Goal: Task Accomplishment & Management: Manage account settings

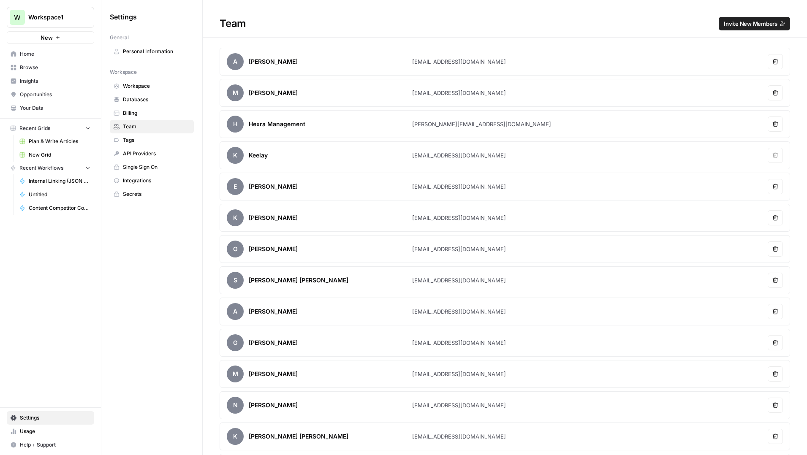
scroll to position [467, 0]
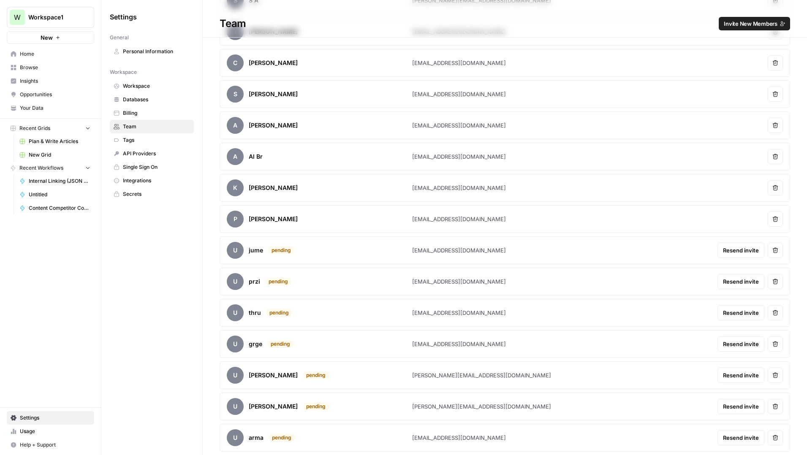
click at [46, 140] on span "Plan & Write Articles" at bounding box center [60, 142] width 62 height 8
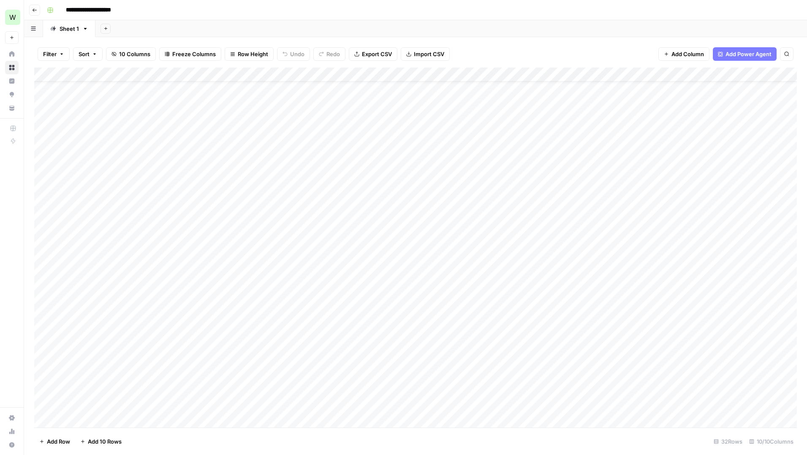
scroll to position [21, 0]
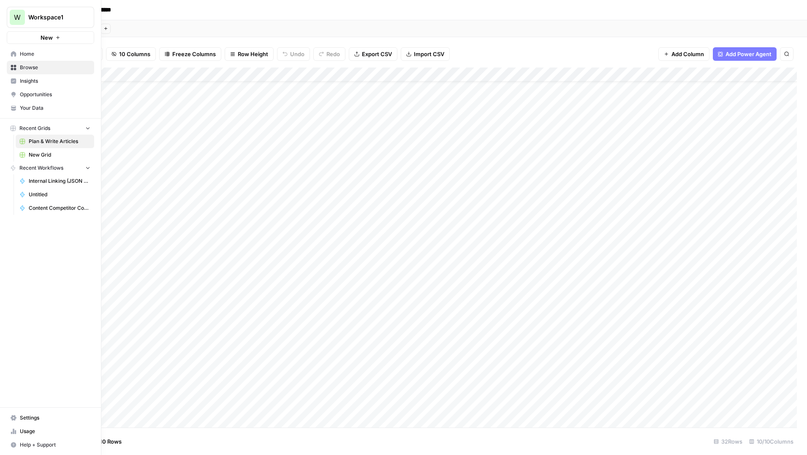
click at [29, 67] on span "Browse" at bounding box center [55, 68] width 70 height 8
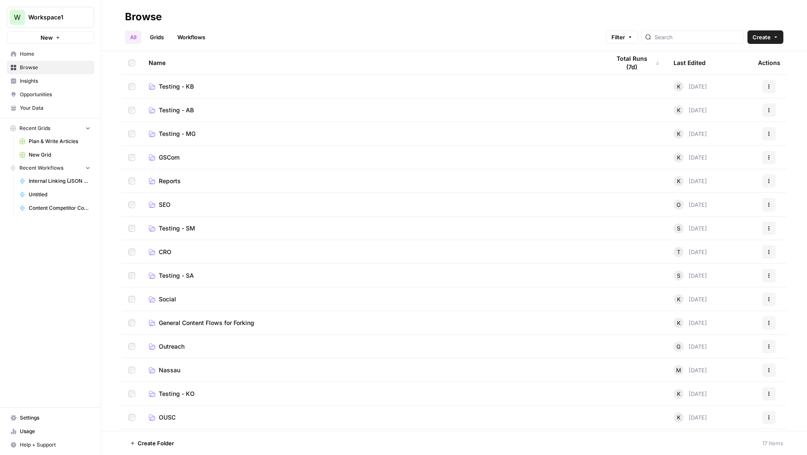
click at [173, 158] on span "GSCom" at bounding box center [169, 157] width 21 height 8
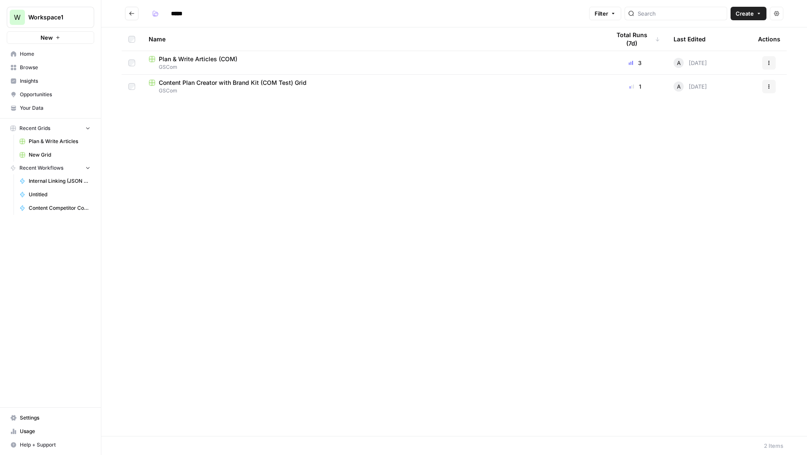
click at [210, 60] on span "Plan & Write Articles (COM)" at bounding box center [198, 59] width 79 height 8
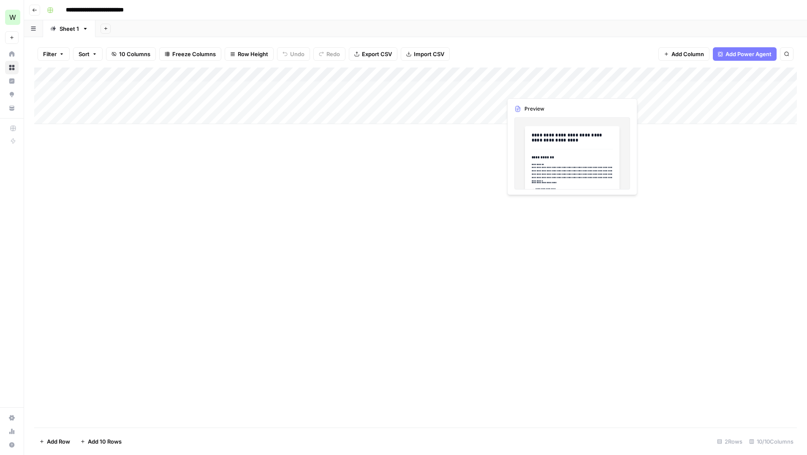
click at [536, 88] on div "Add Column" at bounding box center [415, 96] width 762 height 57
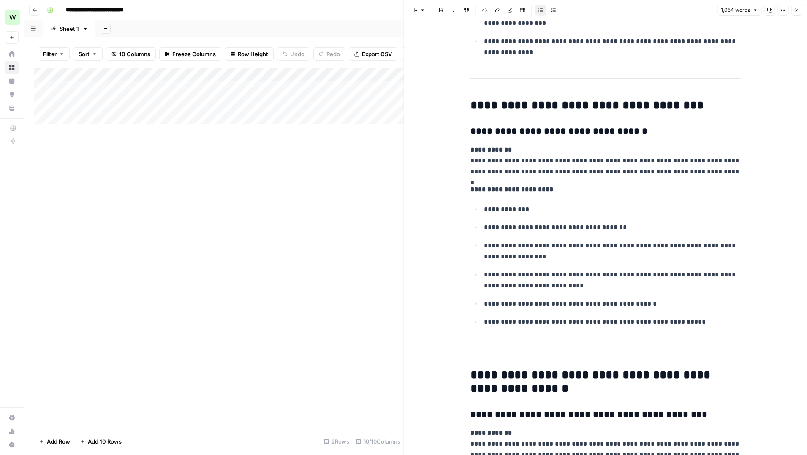
scroll to position [512, 0]
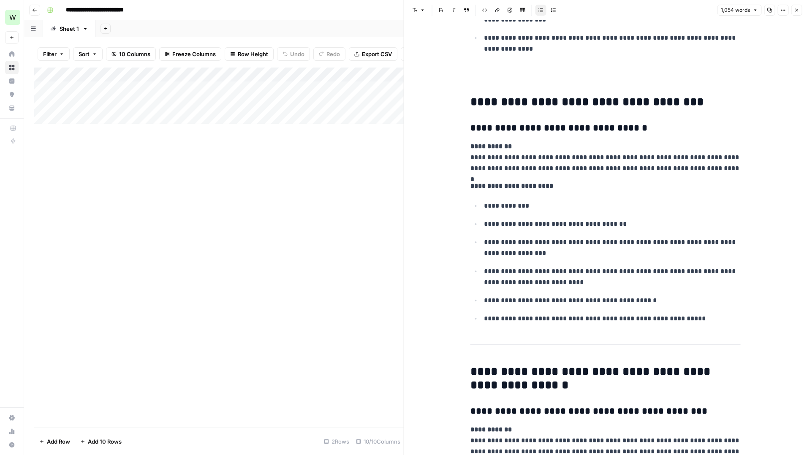
click at [317, 252] on div "Add Column" at bounding box center [218, 248] width 369 height 360
click at [798, 11] on icon "button" at bounding box center [795, 10] width 5 height 5
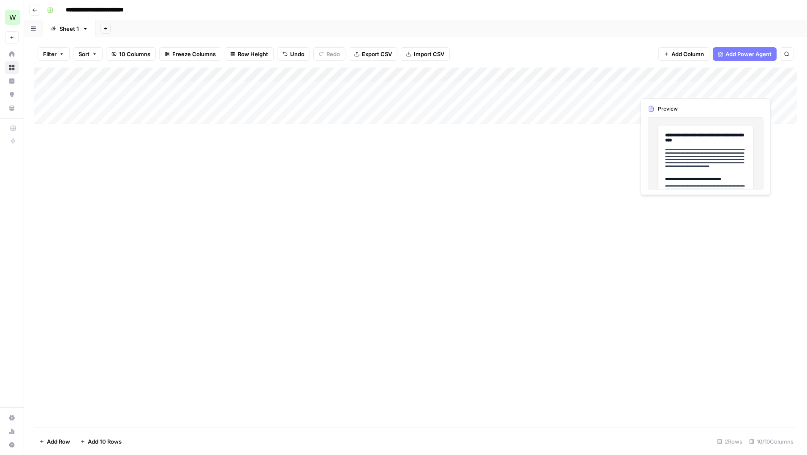
click at [712, 89] on div "Add Column" at bounding box center [415, 96] width 762 height 57
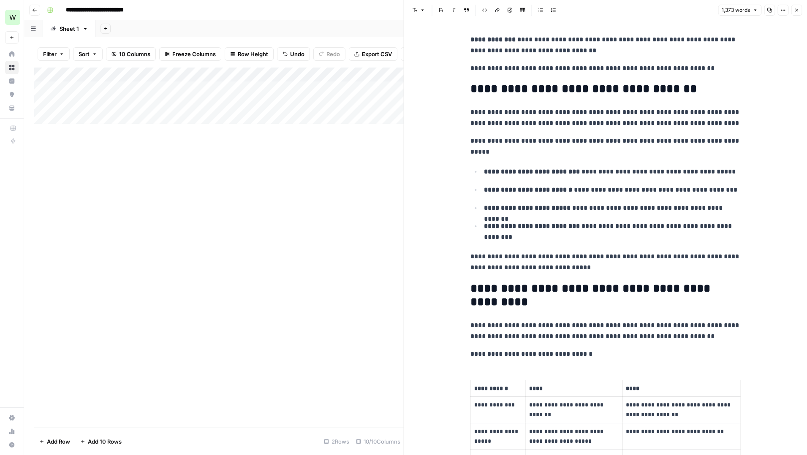
scroll to position [1623, 0]
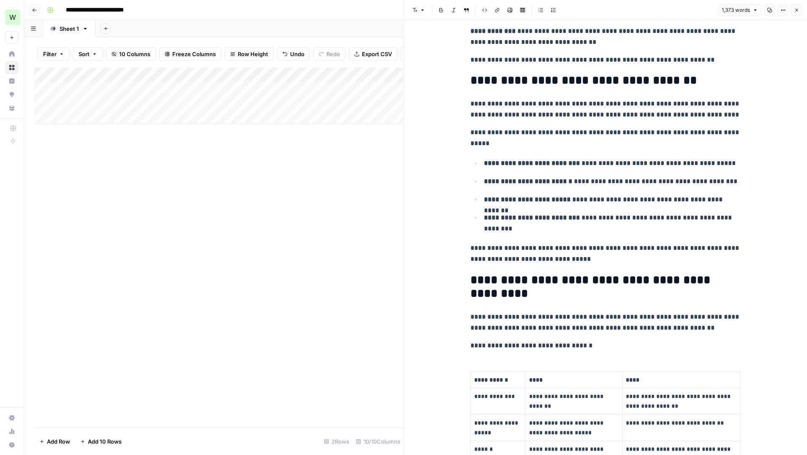
click at [380, 235] on div "Add Column" at bounding box center [218, 248] width 369 height 360
click at [796, 13] on button "Close" at bounding box center [796, 10] width 11 height 11
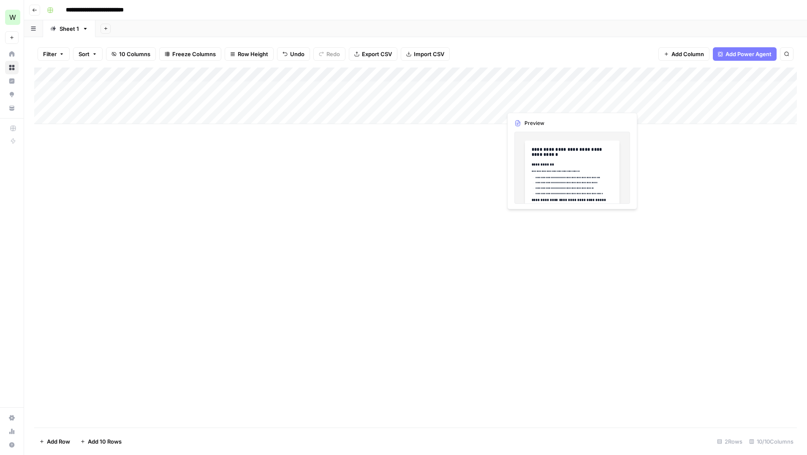
click at [531, 103] on div "Add Column" at bounding box center [415, 96] width 762 height 57
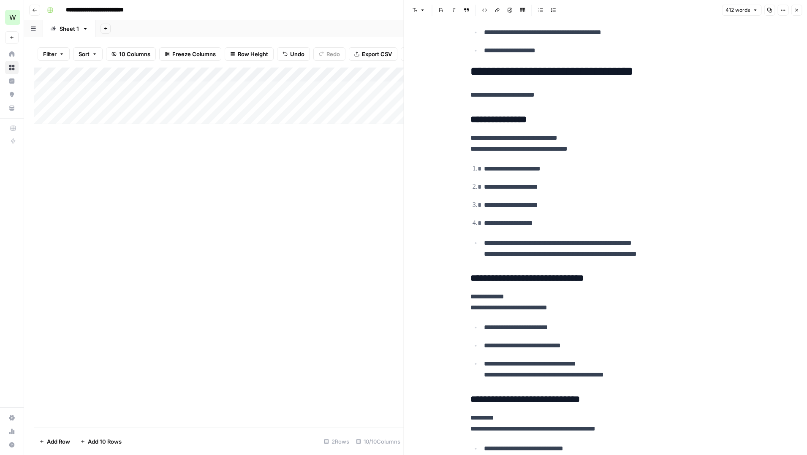
scroll to position [408, 0]
click at [796, 11] on icon "button" at bounding box center [795, 10] width 5 height 5
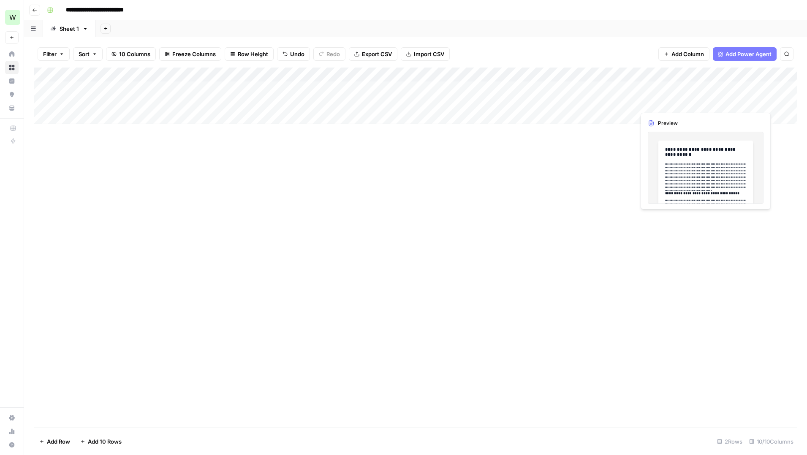
click at [728, 105] on div "Add Column" at bounding box center [415, 96] width 762 height 57
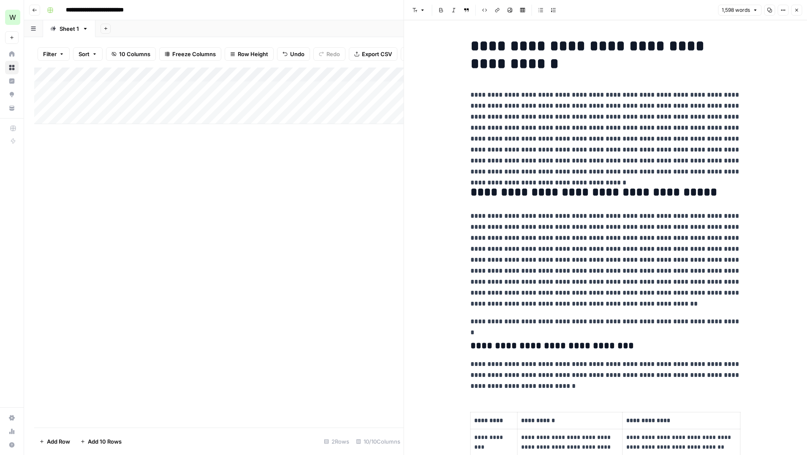
click at [797, 10] on icon "button" at bounding box center [795, 10] width 5 height 5
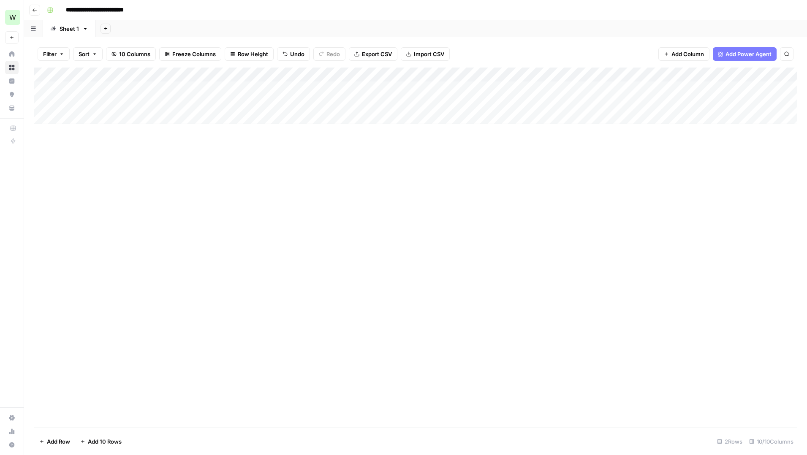
click at [33, 10] on icon "button" at bounding box center [34, 10] width 5 height 5
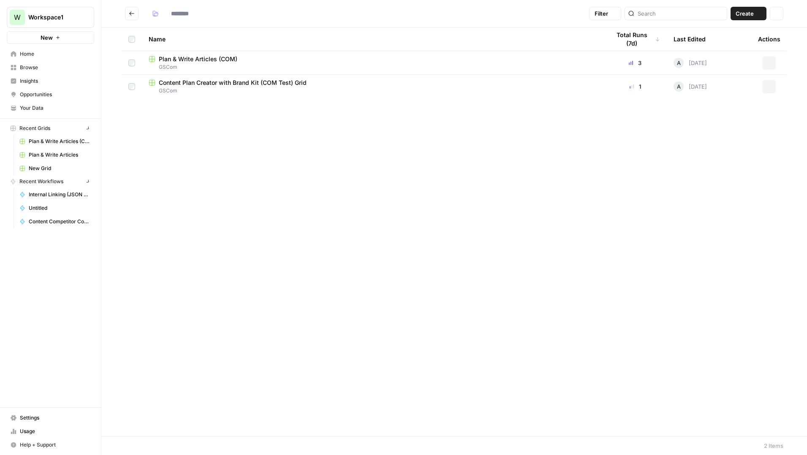
type input "*****"
click at [50, 154] on span "Plan & Write Articles" at bounding box center [60, 155] width 62 height 8
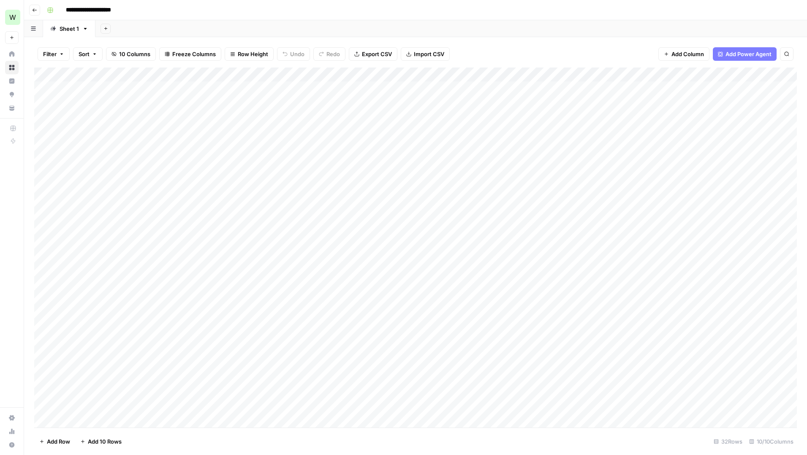
click at [116, 11] on input "**********" at bounding box center [95, 10] width 66 height 14
click at [125, 10] on input "**********" at bounding box center [95, 10] width 66 height 14
type input "**********"
click at [215, 9] on div "**********" at bounding box center [420, 10] width 755 height 14
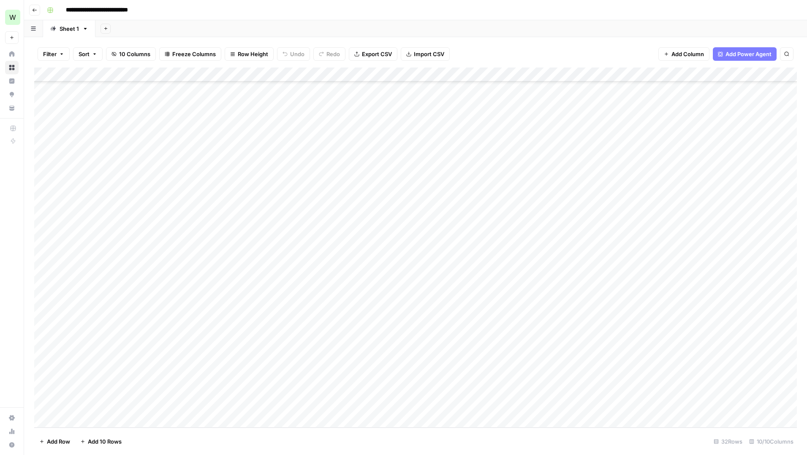
click at [159, 404] on div "Add Column" at bounding box center [415, 248] width 762 height 360
click at [143, 403] on div "Add Column" at bounding box center [415, 248] width 762 height 360
type textarea "**********"
click at [233, 403] on div "Add Column" at bounding box center [415, 248] width 762 height 360
type textarea "**********"
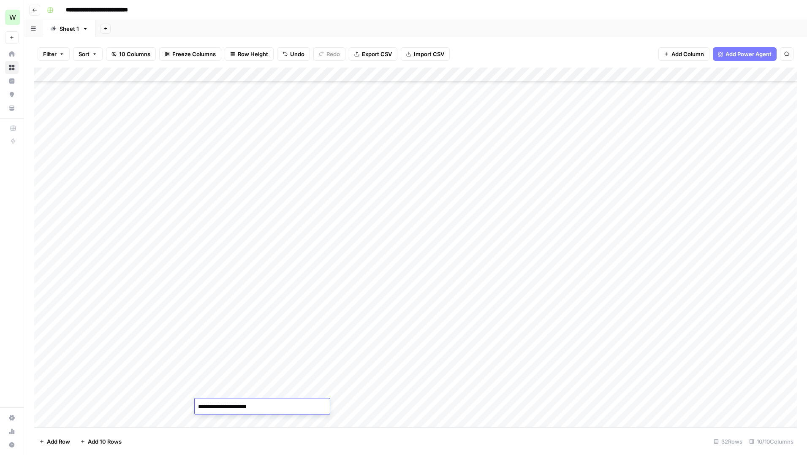
click at [347, 403] on div "Add Column" at bounding box center [415, 248] width 762 height 360
click at [432, 406] on textarea "**********" at bounding box center [379, 411] width 169 height 20
click at [304, 415] on textarea "**********" at bounding box center [379, 411] width 169 height 20
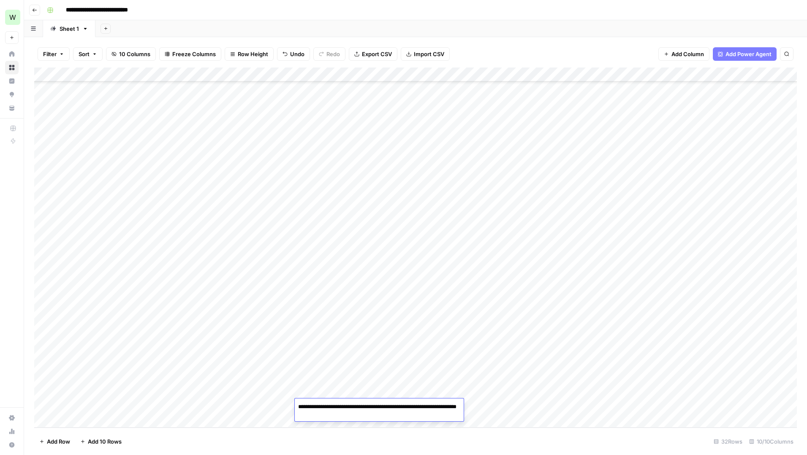
type textarea "**********"
click at [294, 439] on footer "Add Row Add 10 Rows 32 Rows 10/10 Columns" at bounding box center [415, 441] width 762 height 27
click at [384, 408] on div "Add Column" at bounding box center [415, 248] width 762 height 360
click at [427, 395] on div "Add Column" at bounding box center [415, 248] width 762 height 360
click at [425, 404] on div "Add Column" at bounding box center [415, 248] width 762 height 360
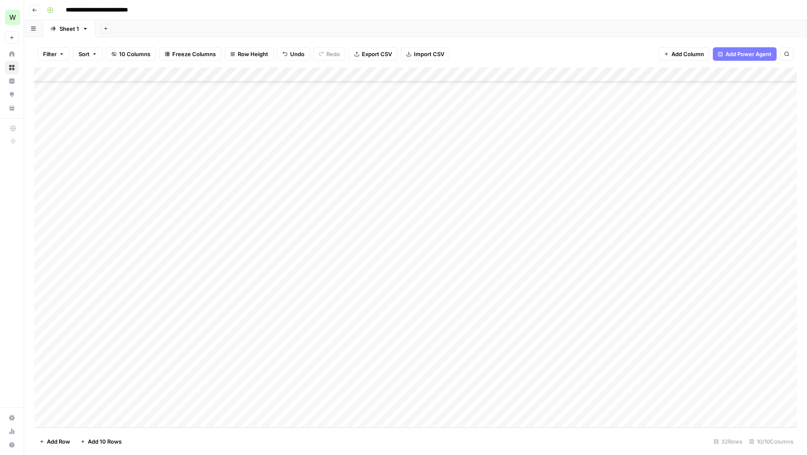
click at [425, 404] on div "Add Column" at bounding box center [415, 248] width 762 height 360
click at [408, 408] on button "How to Guide" at bounding box center [399, 407] width 42 height 10
click at [469, 406] on div "Add Column" at bounding box center [415, 248] width 762 height 360
click at [102, 421] on div "Add Column" at bounding box center [415, 248] width 762 height 360
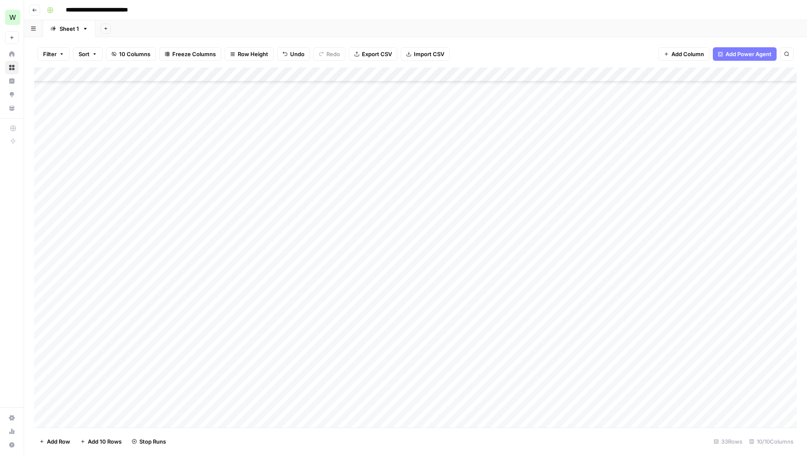
scroll to position [141, 0]
type textarea "**********"
click at [225, 408] on div "Add Column" at bounding box center [415, 248] width 762 height 360
type textarea "**********"
click at [336, 406] on div "Add Column" at bounding box center [415, 248] width 762 height 360
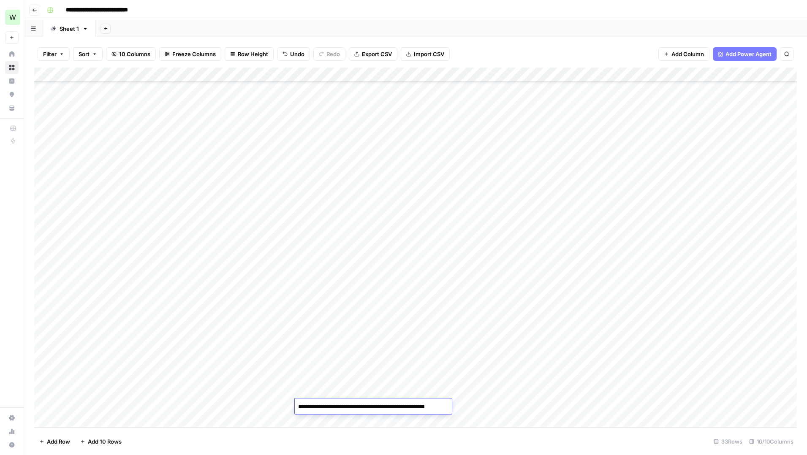
type textarea "**********"
click at [357, 444] on footer "Add Row Add 10 Rows 33 Rows 10/10 Columns" at bounding box center [415, 441] width 762 height 27
click at [394, 406] on div "Add Column" at bounding box center [415, 248] width 762 height 360
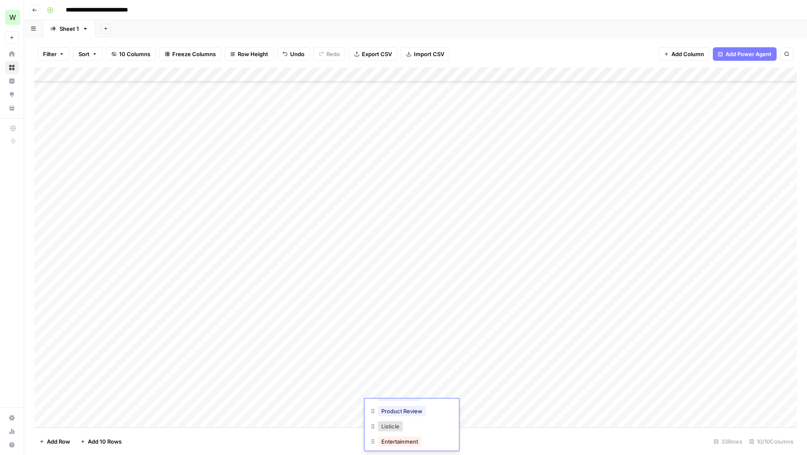
click at [409, 426] on div "Listicle" at bounding box center [411, 427] width 84 height 15
click at [394, 426] on button "Listicle" at bounding box center [390, 426] width 25 height 10
click at [407, 407] on div "Add Column" at bounding box center [415, 248] width 762 height 360
click at [412, 438] on button "Informational Guide" at bounding box center [407, 435] width 58 height 10
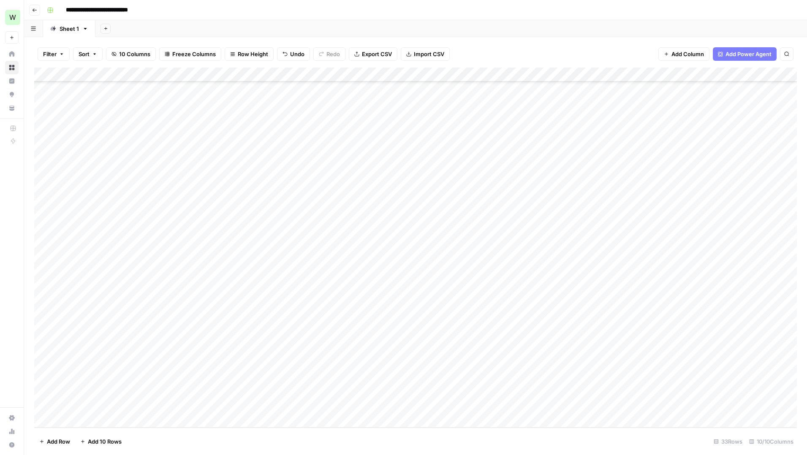
click at [321, 444] on footer "Add Row Add 10 Rows 33 Rows 10/10 Columns" at bounding box center [415, 441] width 762 height 27
click at [611, 374] on div "Add Column" at bounding box center [415, 248] width 762 height 360
click at [616, 337] on div "Add Column" at bounding box center [415, 248] width 762 height 360
click at [606, 393] on div "Add Column" at bounding box center [415, 248] width 762 height 360
click at [670, 393] on div "Add Column" at bounding box center [415, 248] width 762 height 360
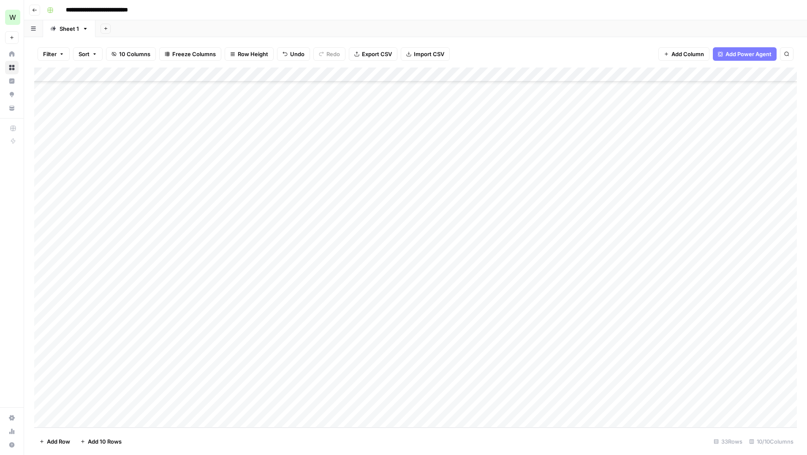
drag, startPoint x: 147, startPoint y: 390, endPoint x: 408, endPoint y: 395, distance: 260.9
click at [408, 395] on div "Add Column" at bounding box center [415, 248] width 762 height 360
drag, startPoint x: 439, startPoint y: 398, endPoint x: 439, endPoint y: 403, distance: 5.1
click at [439, 403] on div "Add Column" at bounding box center [415, 248] width 762 height 360
click at [145, 409] on div "Add Column" at bounding box center [415, 248] width 762 height 360
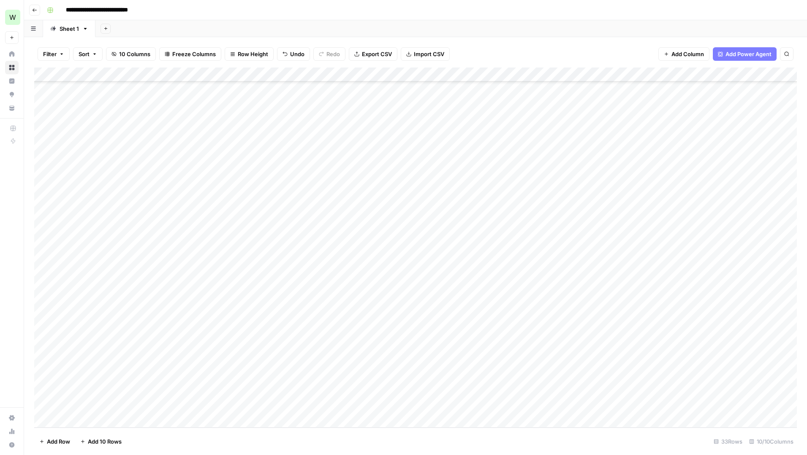
click at [145, 409] on div "Add Column" at bounding box center [415, 248] width 762 height 360
click at [102, 408] on textarea "**********" at bounding box center [130, 407] width 135 height 12
type textarea "**********"
click at [218, 405] on div "Add Column" at bounding box center [415, 248] width 762 height 360
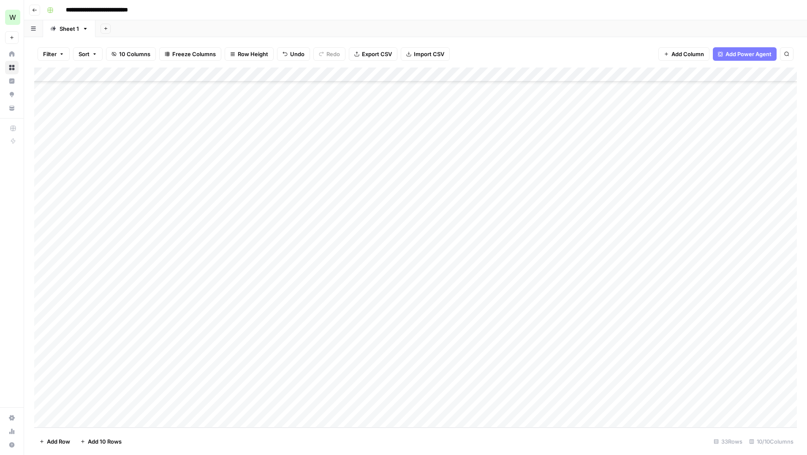
click at [235, 408] on div "Add Column" at bounding box center [415, 248] width 762 height 360
type textarea "**********"
click at [346, 408] on div "Add Column" at bounding box center [415, 248] width 762 height 360
click at [337, 406] on div "Add Column" at bounding box center [415, 248] width 762 height 360
click at [402, 407] on textarea "**********" at bounding box center [379, 411] width 169 height 20
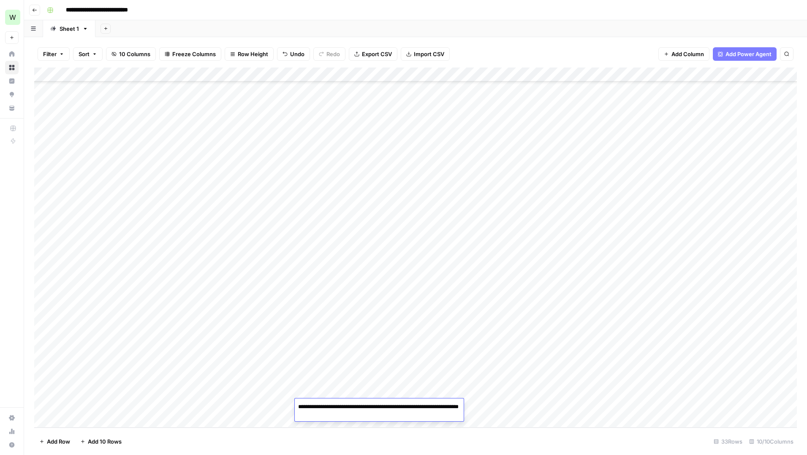
click at [402, 407] on textarea "**********" at bounding box center [379, 411] width 169 height 20
type textarea "**********"
click at [519, 436] on footer "Add Row Add 10 Rows 33 Rows 10/10 Columns" at bounding box center [415, 441] width 762 height 27
click at [474, 406] on div "Add Column" at bounding box center [415, 248] width 762 height 360
click at [614, 390] on div "Add Column" at bounding box center [415, 248] width 762 height 360
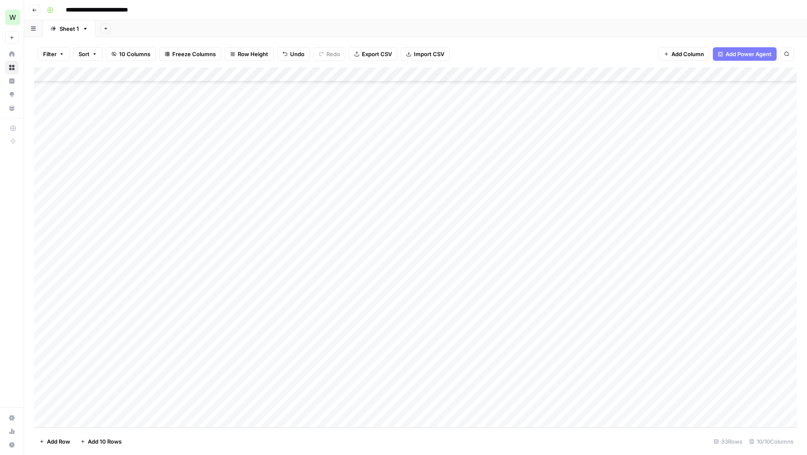
drag, startPoint x: 639, startPoint y: 397, endPoint x: 636, endPoint y: 407, distance: 10.9
click at [636, 407] on div "Add Column" at bounding box center [415, 248] width 762 height 360
click at [670, 407] on div "Add Column" at bounding box center [415, 248] width 762 height 360
click at [731, 390] on div "Add Column" at bounding box center [415, 248] width 762 height 360
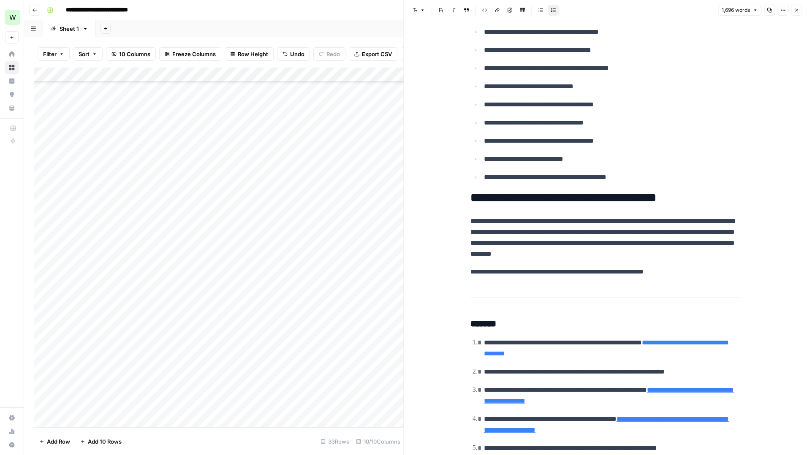
scroll to position [2883, 0]
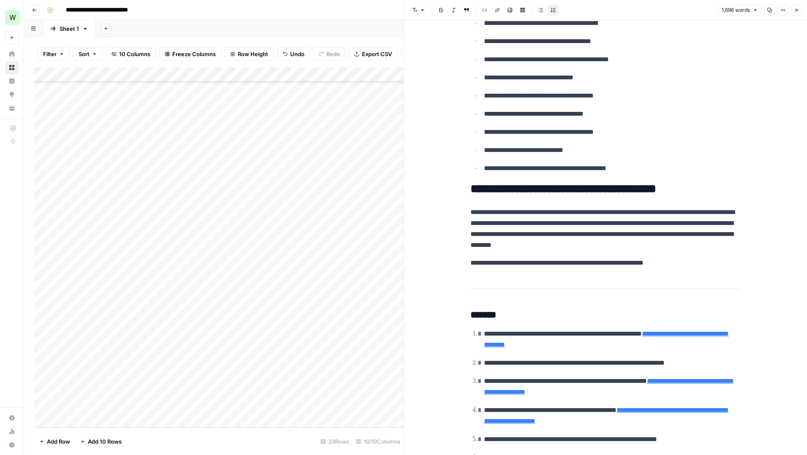
click at [611, 196] on h2 "**********" at bounding box center [605, 189] width 270 height 14
copy div "**********"
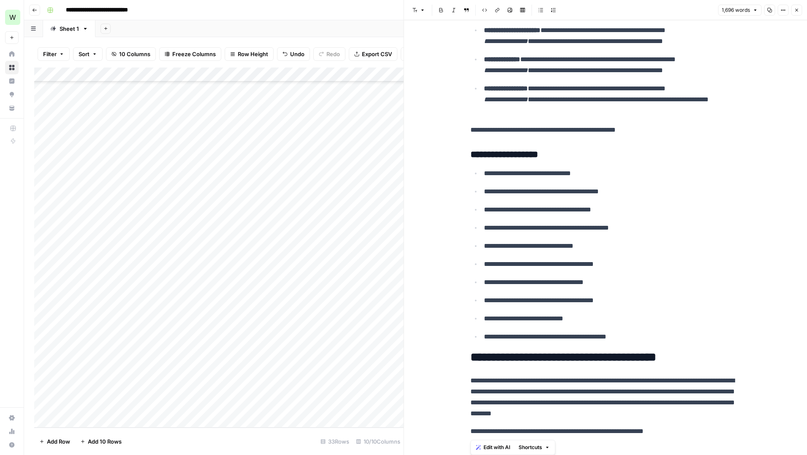
scroll to position [2708, 0]
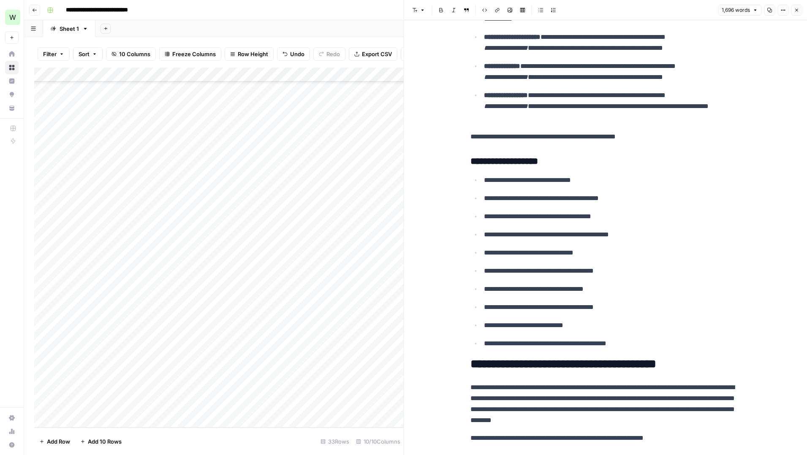
click at [799, 11] on button "Close" at bounding box center [796, 10] width 11 height 11
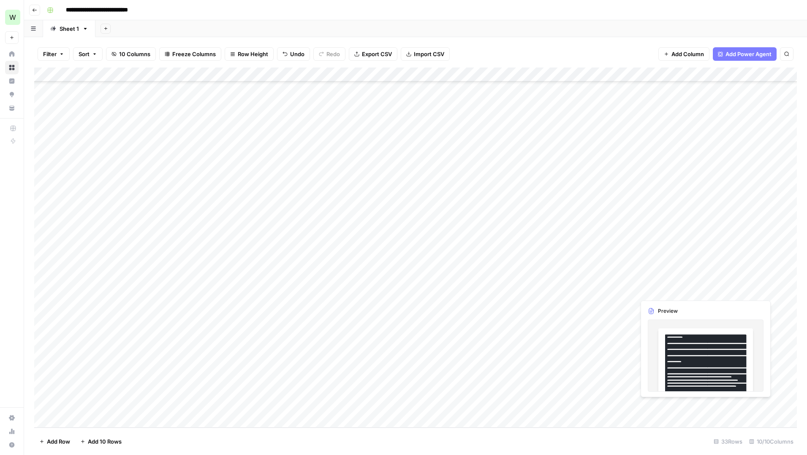
click at [729, 403] on div "Add Column" at bounding box center [415, 248] width 762 height 360
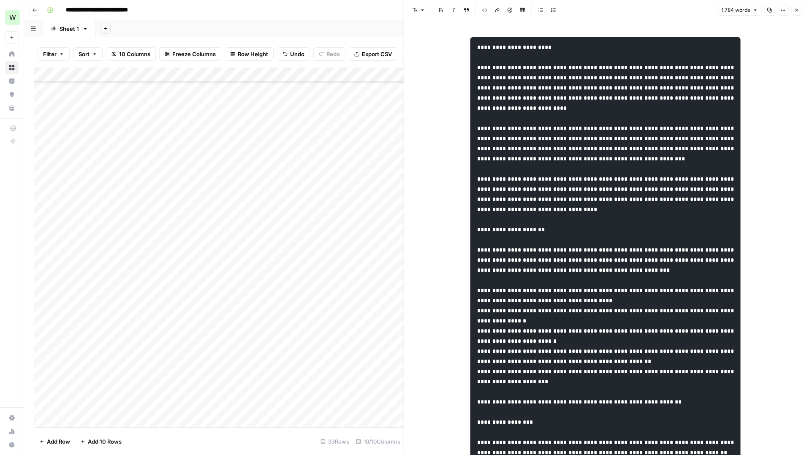
click at [798, 8] on icon "button" at bounding box center [795, 10] width 5 height 5
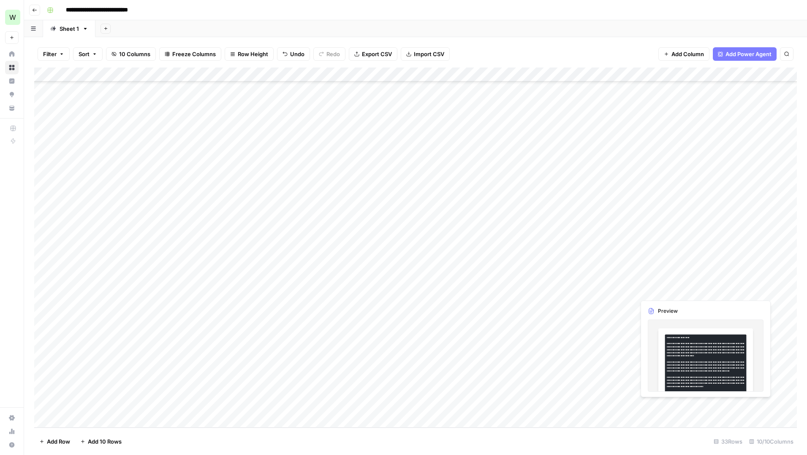
click at [729, 405] on div "Add Column" at bounding box center [415, 248] width 762 height 360
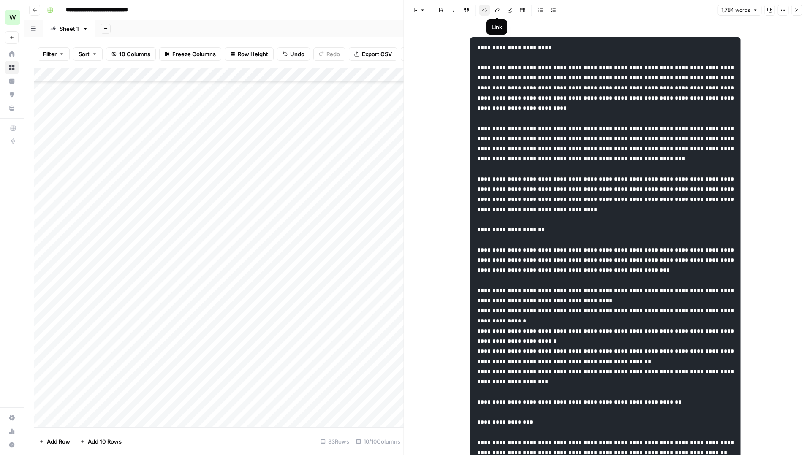
click at [482, 8] on icon "button" at bounding box center [484, 10] width 5 height 5
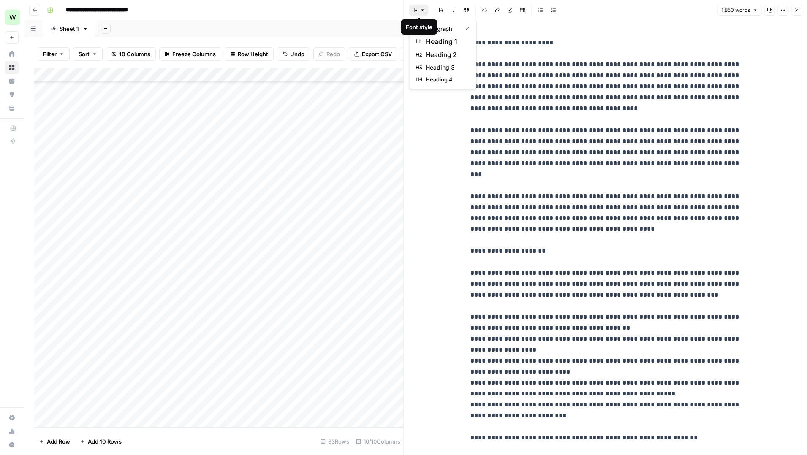
click at [423, 9] on icon "button" at bounding box center [422, 10] width 5 height 5
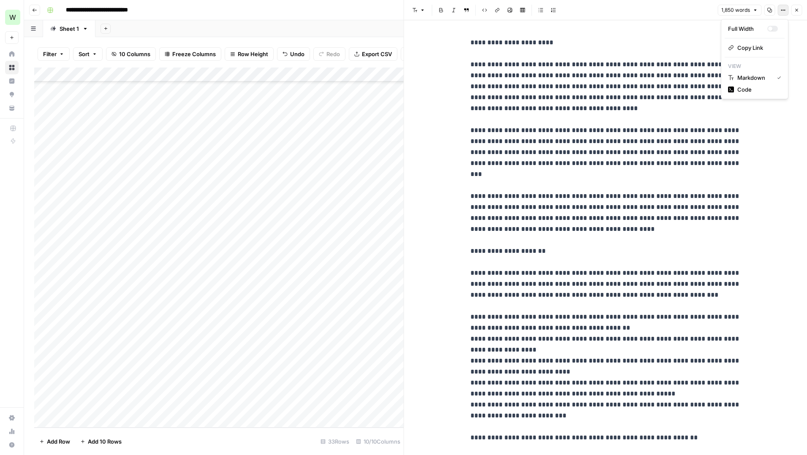
click at [779, 12] on button "Options" at bounding box center [782, 10] width 11 height 11
click at [749, 13] on span "1,850 words" at bounding box center [735, 10] width 29 height 8
click at [798, 10] on span "Close" at bounding box center [798, 10] width 0 height 0
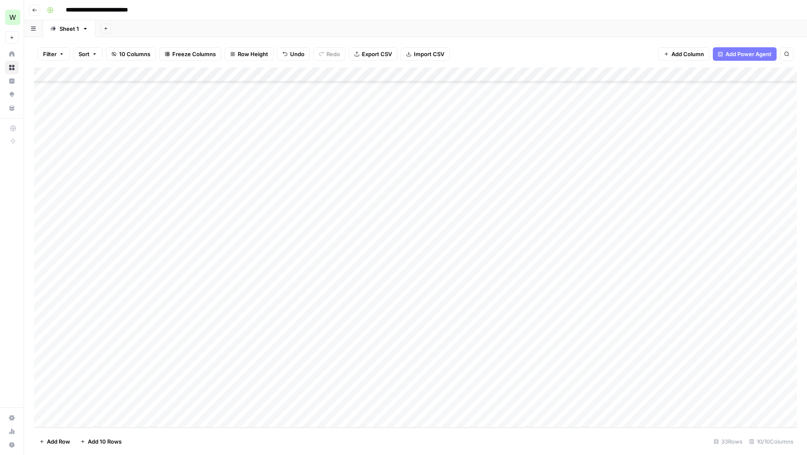
click at [767, 76] on div "Add Column" at bounding box center [415, 248] width 762 height 360
click at [663, 127] on span "Markdown" at bounding box center [668, 129] width 32 height 8
click at [766, 404] on div "Add Column" at bounding box center [415, 248] width 762 height 360
click at [740, 405] on div "Add Column" at bounding box center [415, 248] width 762 height 360
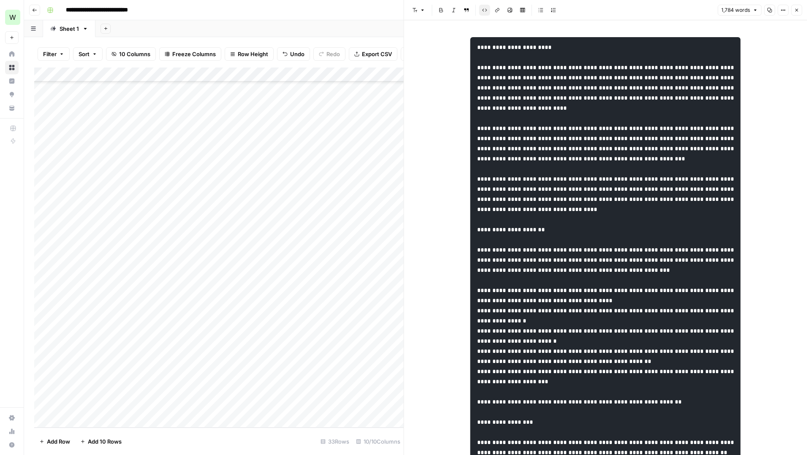
click at [795, 11] on icon "button" at bounding box center [795, 10] width 5 height 5
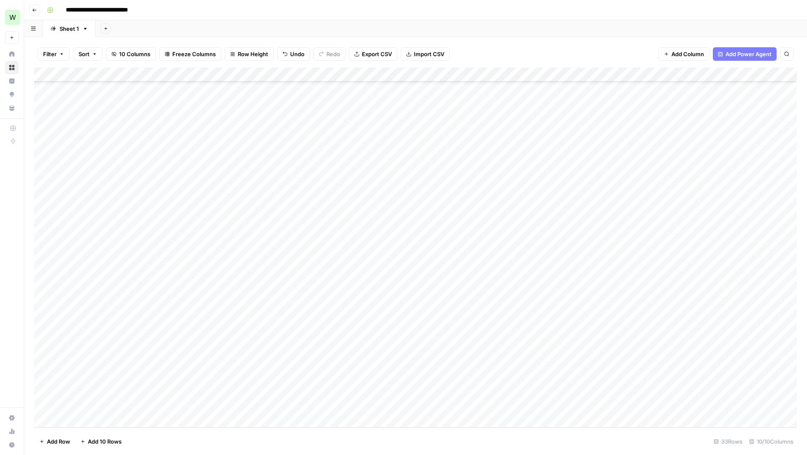
click at [769, 75] on div "Add Column" at bounding box center [415, 248] width 762 height 360
click at [668, 113] on span "Text" at bounding box center [672, 117] width 41 height 8
click at [731, 403] on div "Add Column" at bounding box center [415, 248] width 762 height 360
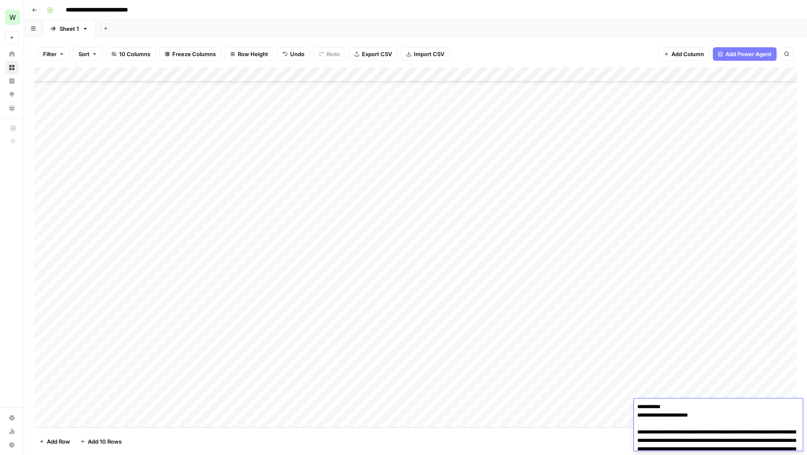
scroll to position [2790, 0]
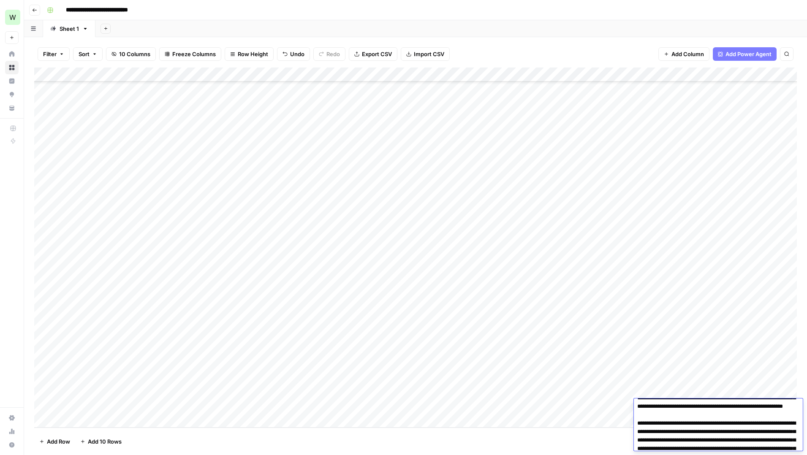
scroll to position [0, 0]
type textarea "**********"
click at [745, 322] on div "Add Column" at bounding box center [415, 248] width 762 height 360
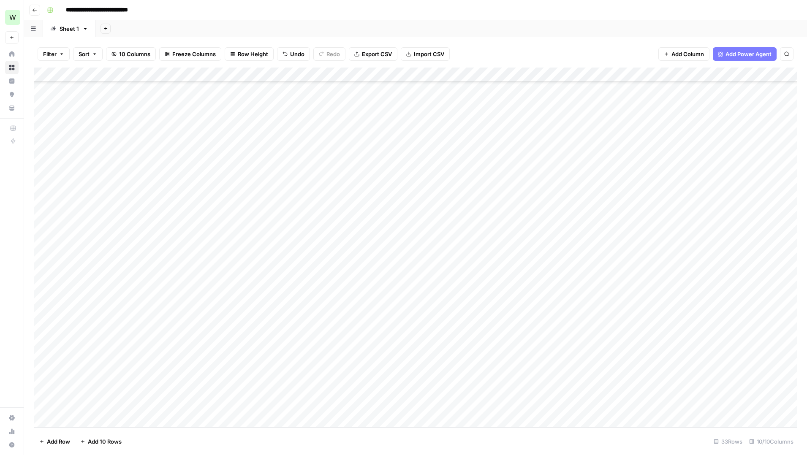
click at [767, 78] on div "Add Column" at bounding box center [415, 248] width 762 height 360
click at [734, 112] on span "Text" at bounding box center [747, 115] width 65 height 8
click at [685, 126] on span "Markdown" at bounding box center [672, 129] width 40 height 8
click at [726, 408] on div "Add Column" at bounding box center [415, 248] width 762 height 360
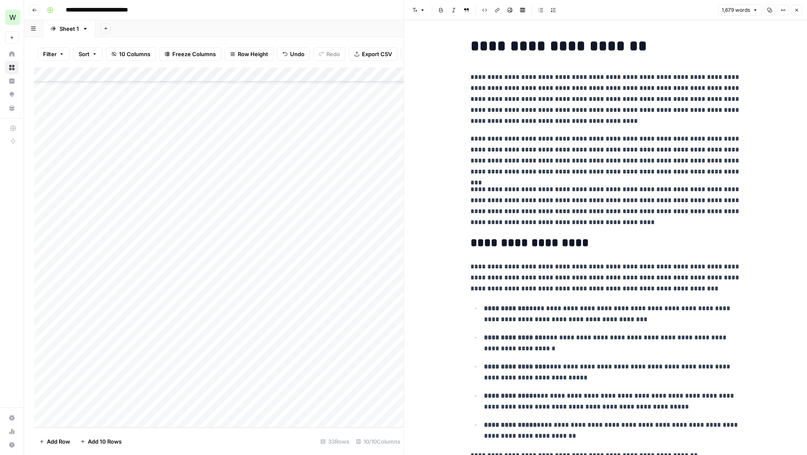
click at [612, 198] on p "**********" at bounding box center [605, 206] width 270 height 44
copy div "**********"
click at [793, 8] on icon "button" at bounding box center [795, 10] width 5 height 5
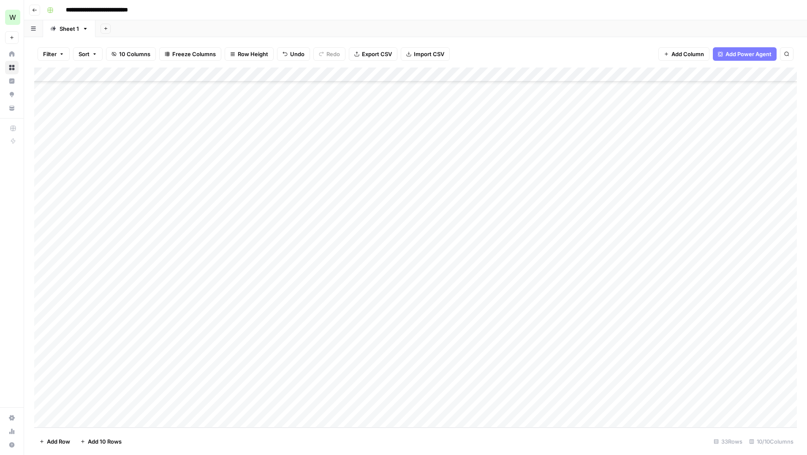
click at [541, 406] on div "Add Column" at bounding box center [415, 248] width 762 height 360
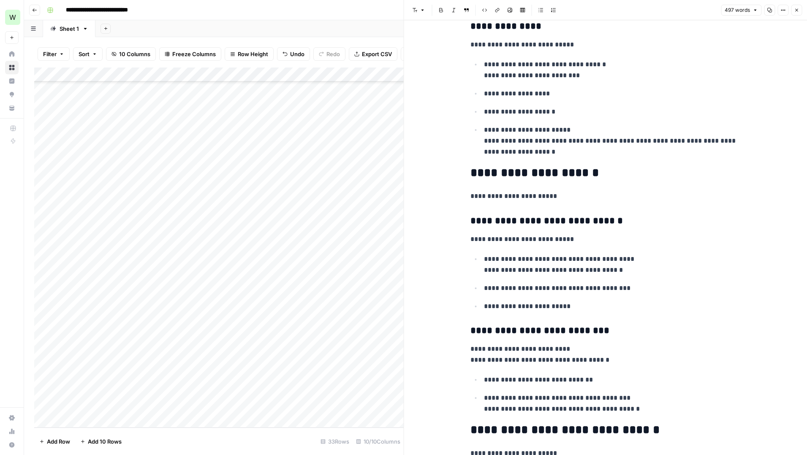
scroll to position [42, 0]
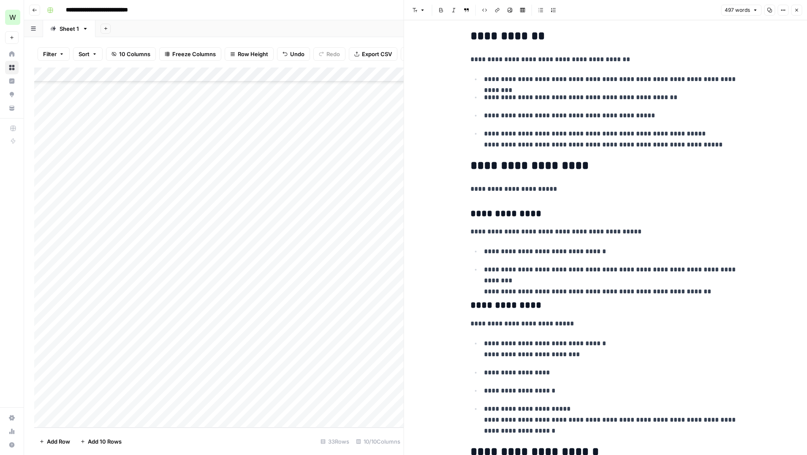
click at [793, 13] on button "Close" at bounding box center [796, 10] width 11 height 11
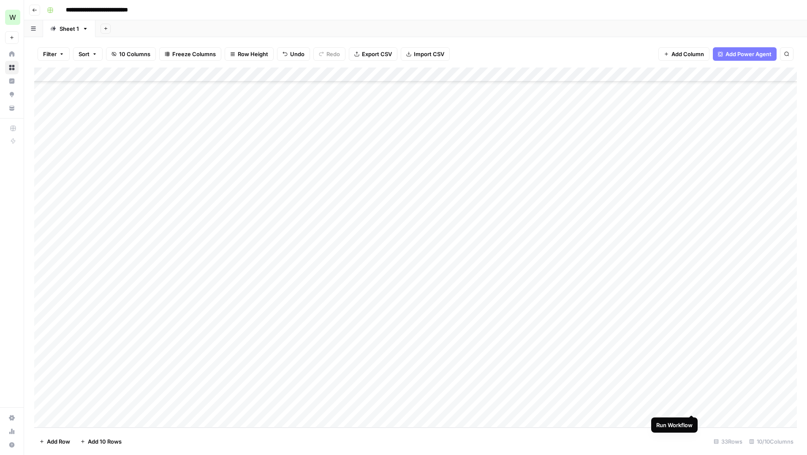
click at [691, 407] on div "Add Column" at bounding box center [415, 248] width 762 height 360
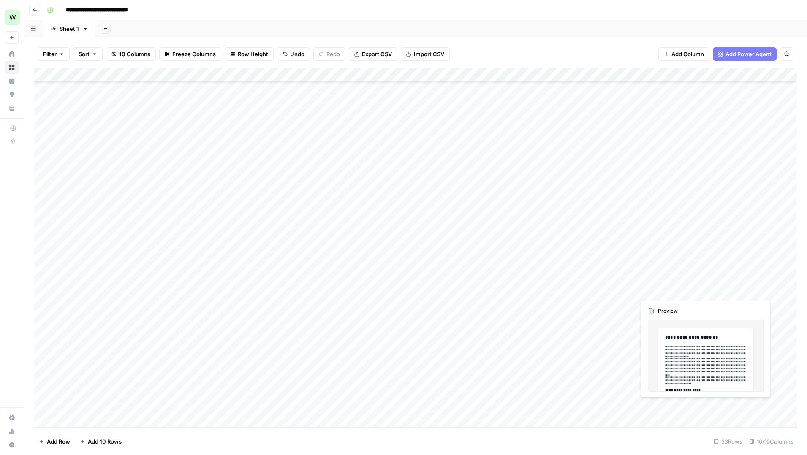
click at [730, 404] on div "Add Column" at bounding box center [415, 248] width 762 height 360
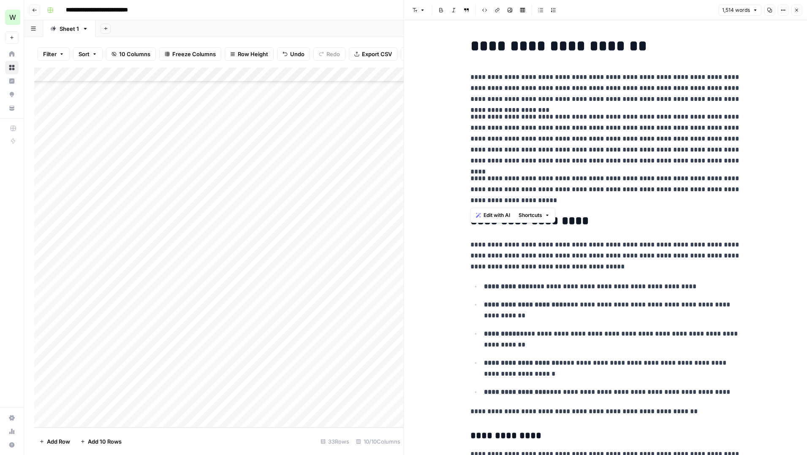
drag, startPoint x: 527, startPoint y: 201, endPoint x: 468, endPoint y: 179, distance: 63.0
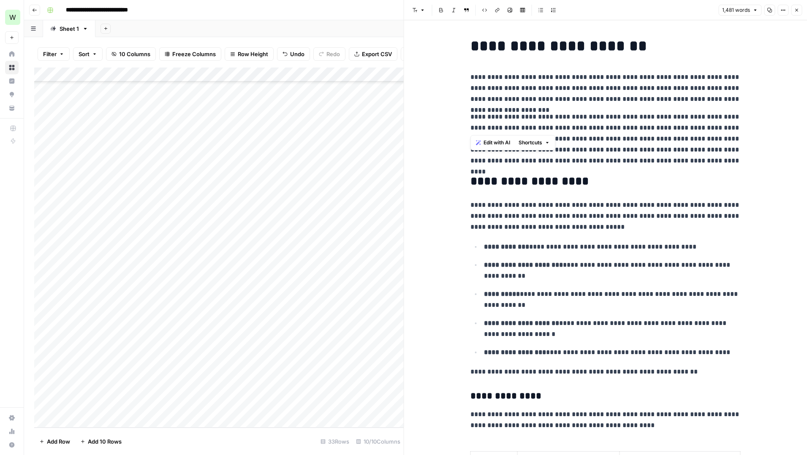
drag, startPoint x: 516, startPoint y: 125, endPoint x: 469, endPoint y: 117, distance: 47.5
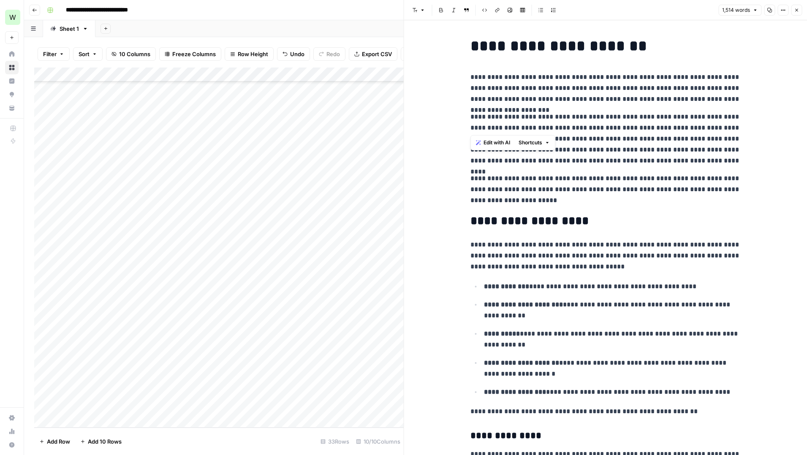
drag, startPoint x: 517, startPoint y: 125, endPoint x: 468, endPoint y: 120, distance: 49.2
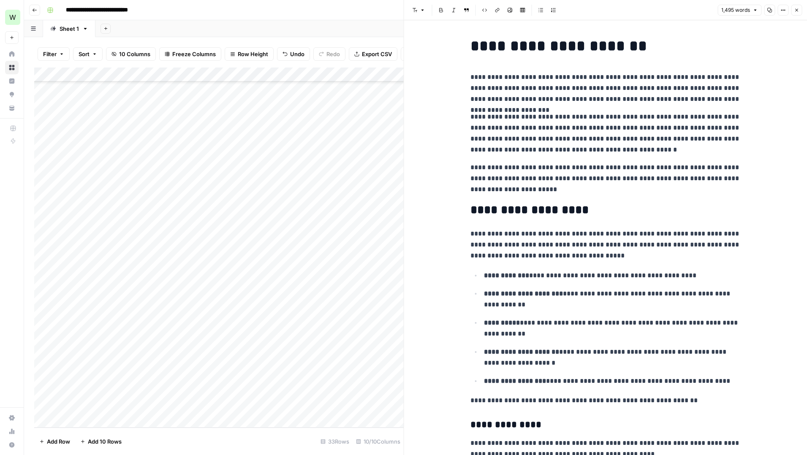
click at [593, 181] on p "**********" at bounding box center [605, 178] width 270 height 33
drag, startPoint x: 470, startPoint y: 140, endPoint x: 593, endPoint y: 182, distance: 129.7
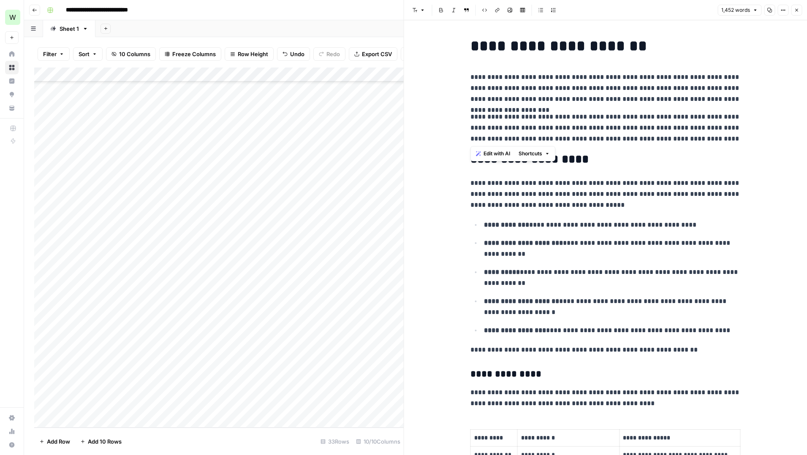
drag, startPoint x: 694, startPoint y: 139, endPoint x: 471, endPoint y: 139, distance: 222.8
click at [471, 139] on p "**********" at bounding box center [605, 127] width 270 height 33
drag, startPoint x: 494, startPoint y: 89, endPoint x: 539, endPoint y: 89, distance: 45.2
click at [539, 89] on p "**********" at bounding box center [605, 88] width 270 height 33
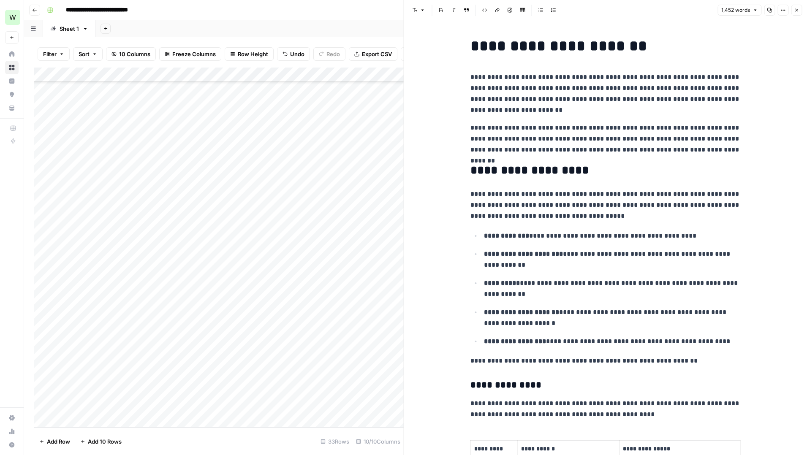
scroll to position [10, 0]
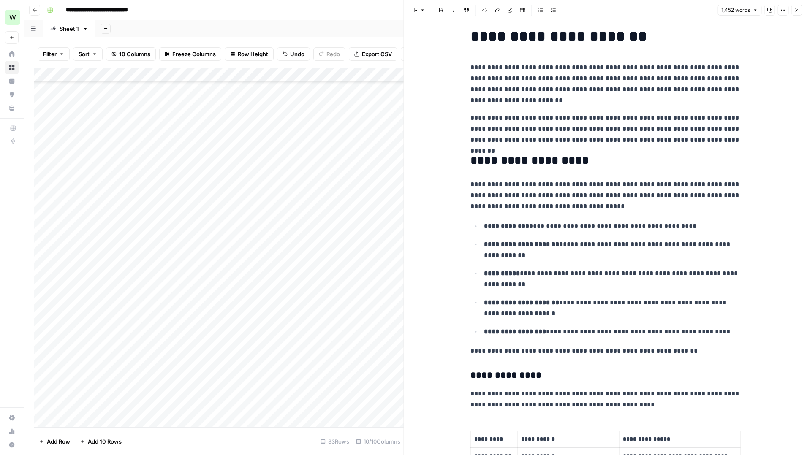
click at [572, 113] on p "**********" at bounding box center [605, 129] width 270 height 33
copy div "**********"
click at [796, 12] on icon "button" at bounding box center [795, 10] width 5 height 5
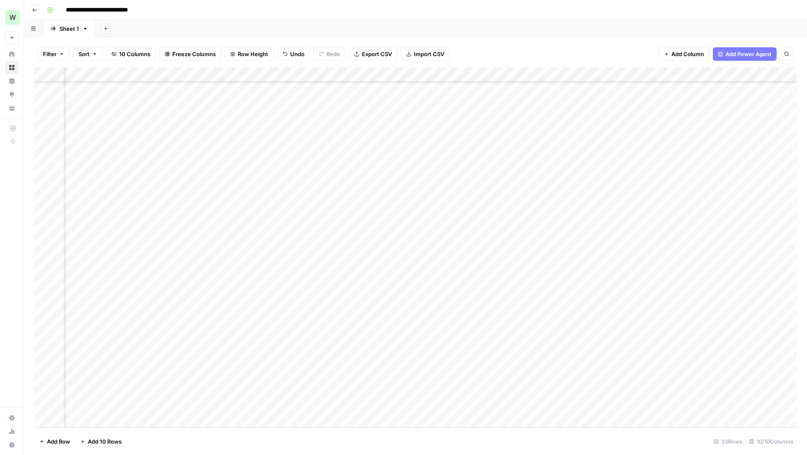
scroll to position [141, 99]
click at [695, 390] on div "Add Column" at bounding box center [415, 248] width 762 height 360
click at [699, 405] on div "Add Column" at bounding box center [415, 248] width 762 height 360
click at [705, 376] on div "Add Column" at bounding box center [415, 248] width 762 height 360
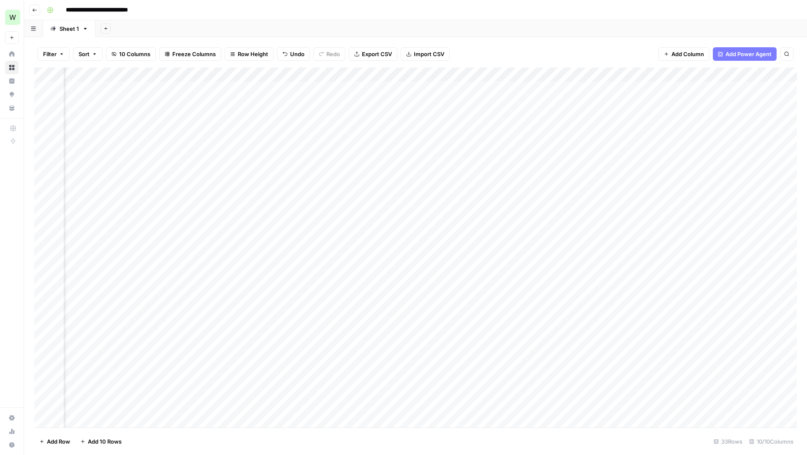
click at [708, 76] on div "Add Column" at bounding box center [415, 248] width 762 height 360
click at [704, 93] on input "New Column" at bounding box center [726, 95] width 86 height 8
type input "Written?"
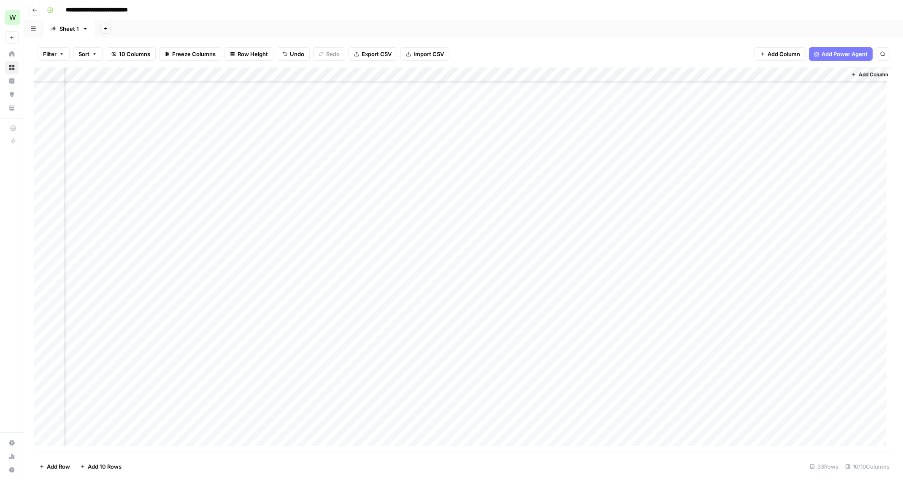
scroll to position [0, 57]
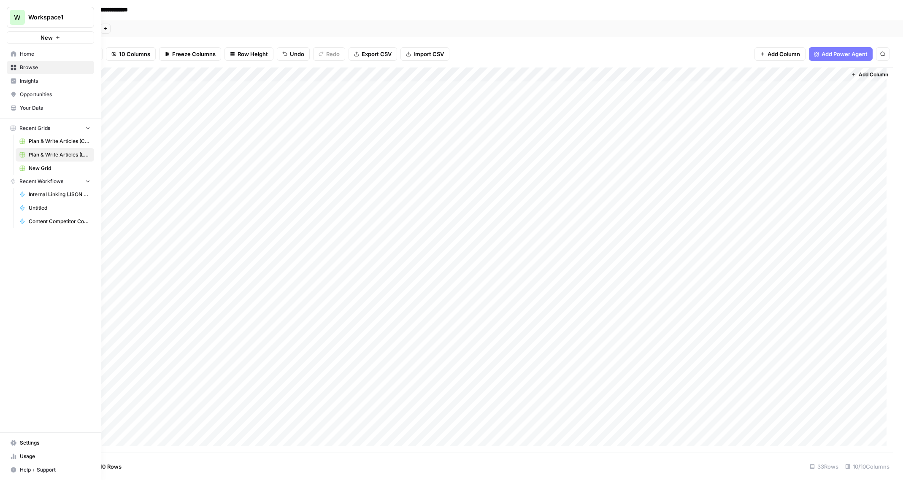
click at [23, 443] on span "Settings" at bounding box center [55, 443] width 70 height 8
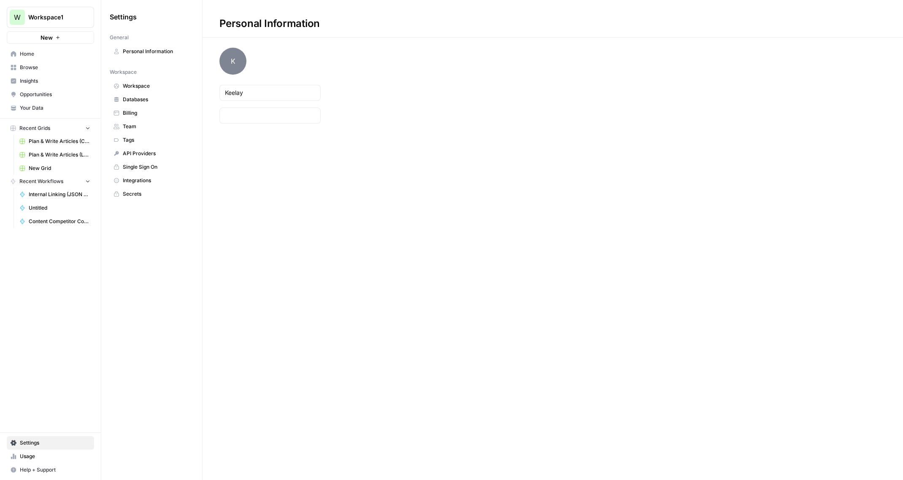
click at [137, 129] on span "Team" at bounding box center [156, 127] width 67 height 8
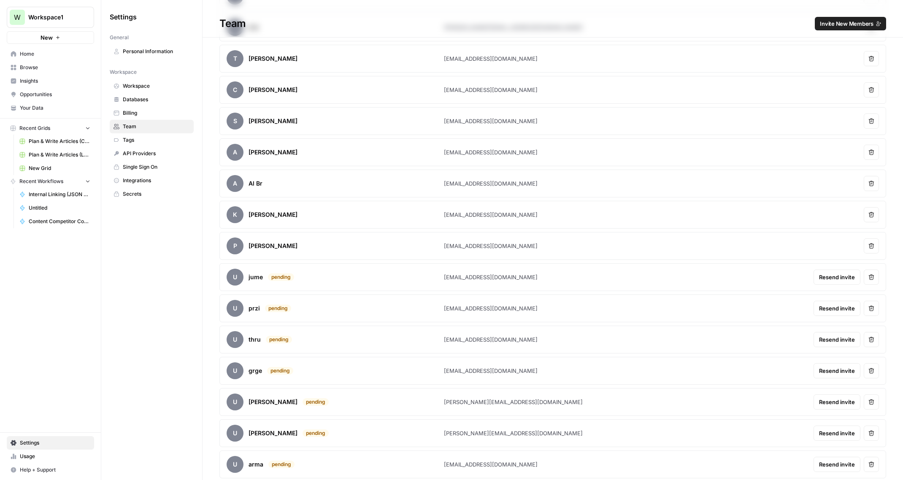
scroll to position [442, 0]
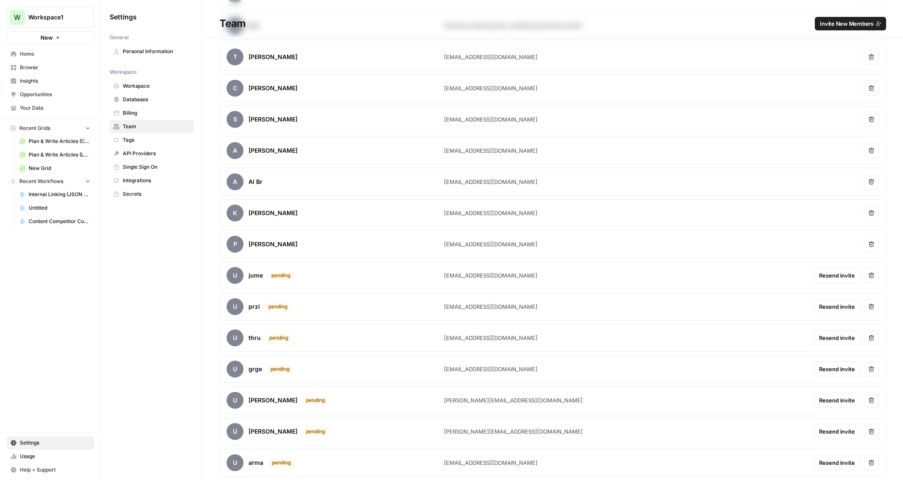
click at [152, 371] on div "Settings General Personal Information Workspace Workspace Databases Billing Tea…" at bounding box center [151, 240] width 101 height 480
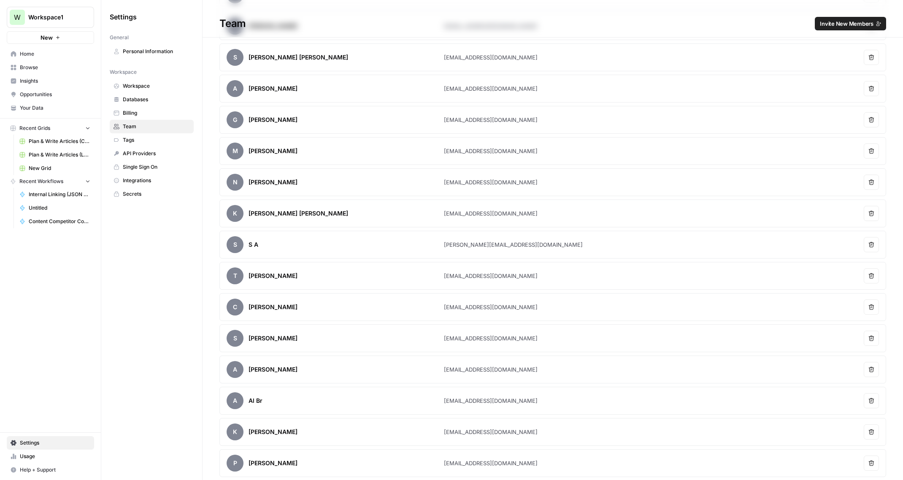
scroll to position [314, 0]
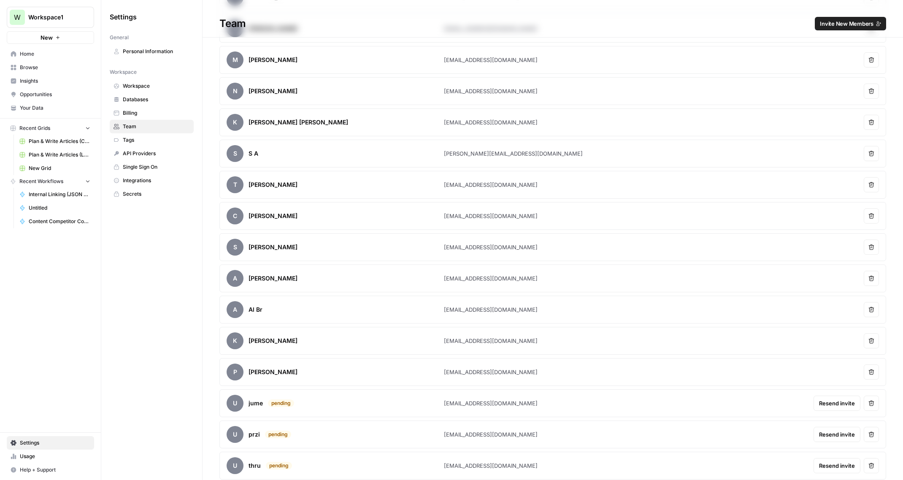
click at [146, 352] on div "Settings General Personal Information Workspace Workspace Databases Billing Tea…" at bounding box center [151, 240] width 101 height 480
click at [36, 455] on span "Usage" at bounding box center [55, 457] width 70 height 8
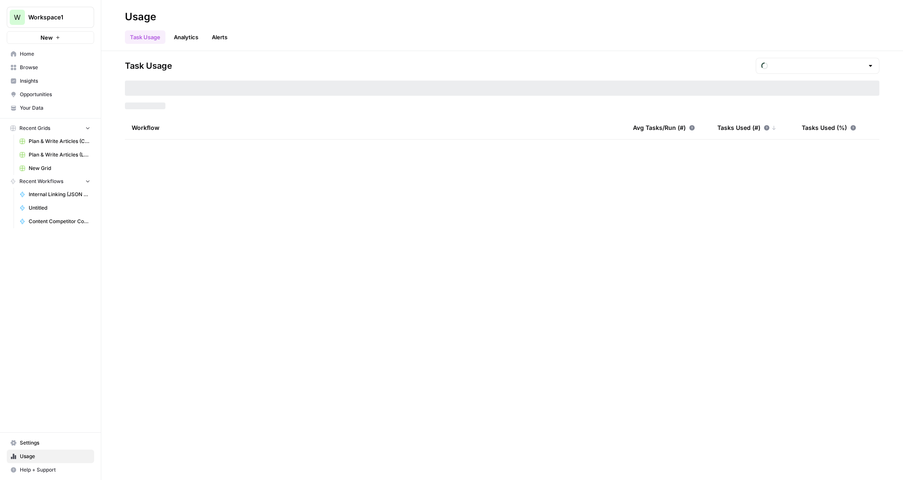
type input "September Included Tasks"
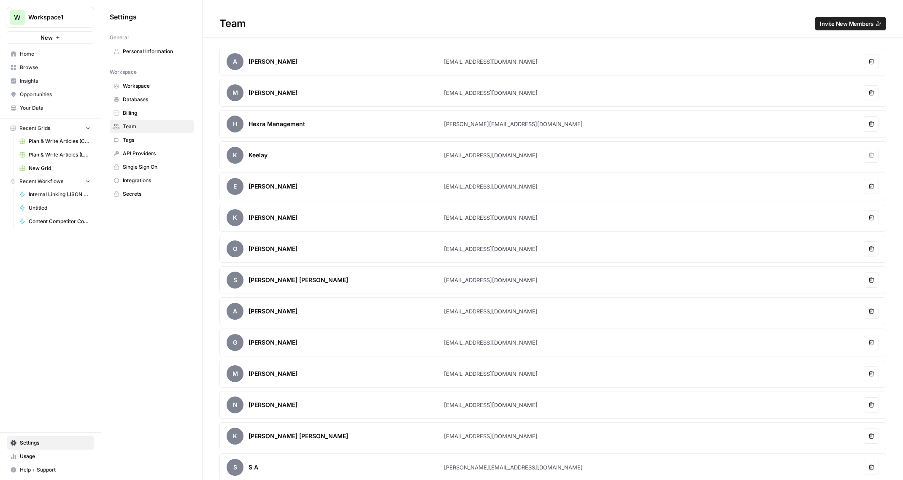
click at [38, 105] on span "Your Data" at bounding box center [55, 108] width 70 height 8
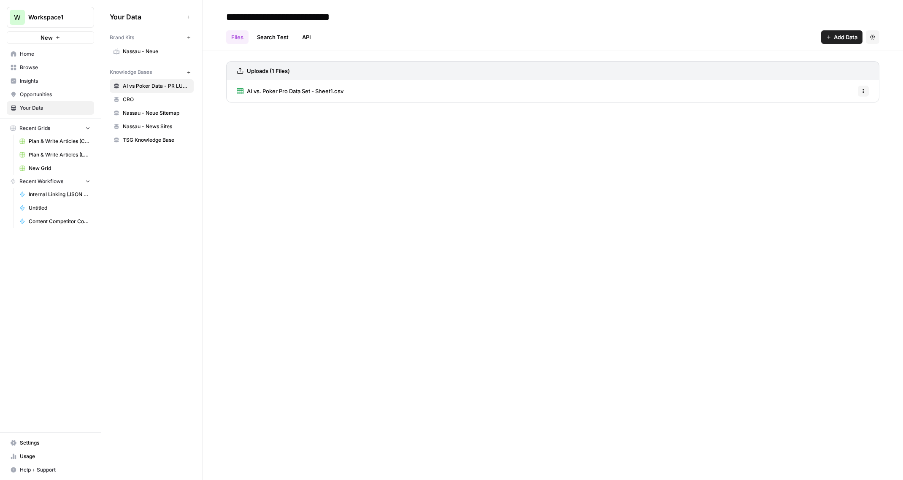
click at [31, 441] on span "Settings" at bounding box center [55, 443] width 70 height 8
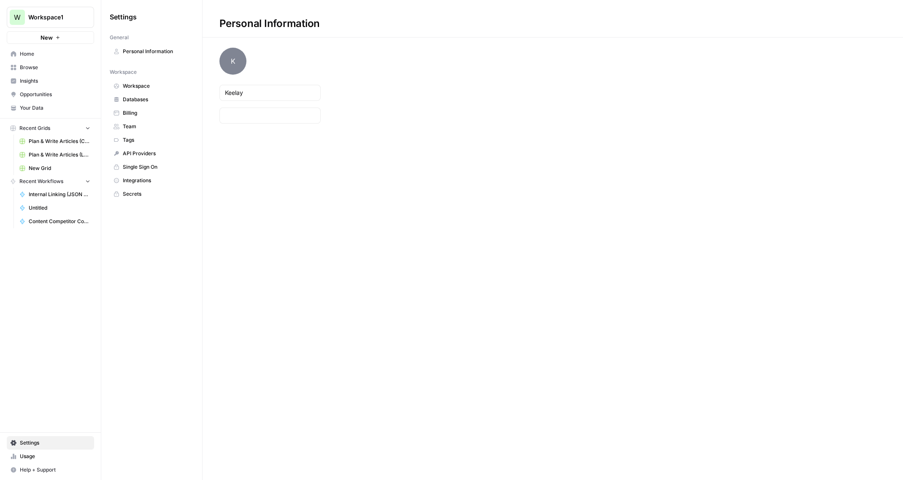
click at [131, 128] on span "Team" at bounding box center [156, 127] width 67 height 8
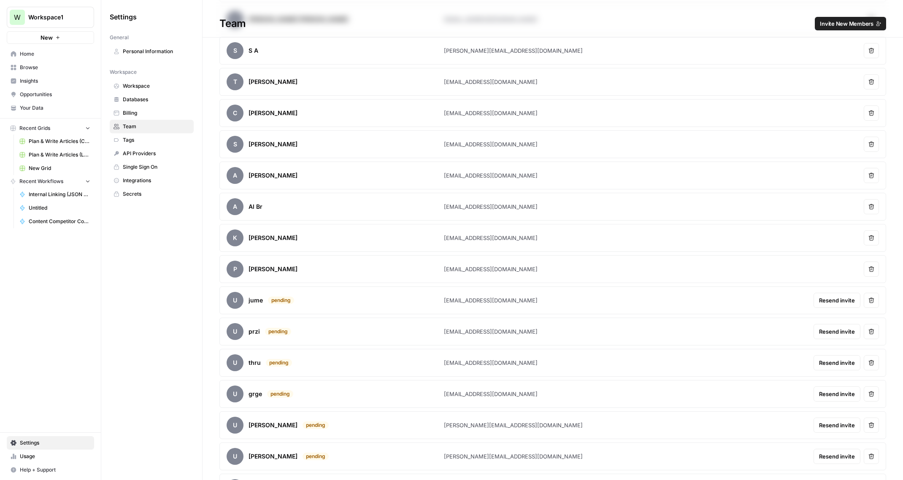
scroll to position [442, 0]
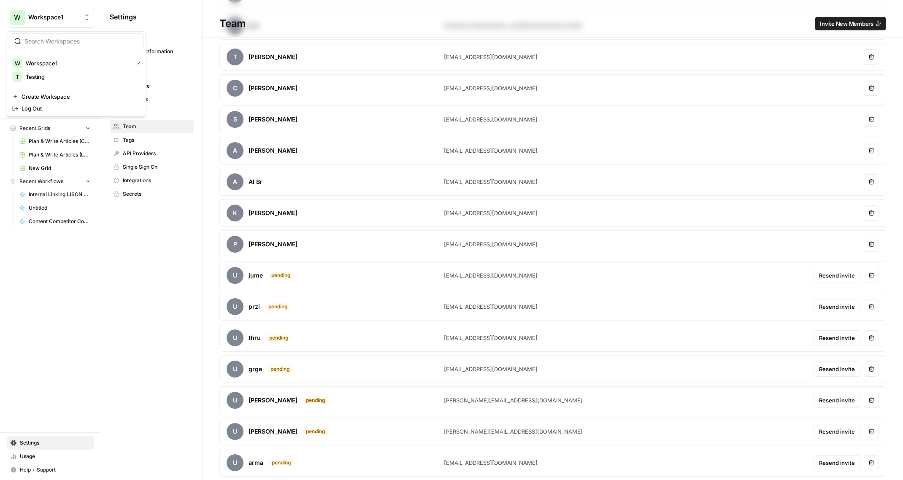
click at [76, 14] on span "Workspace1" at bounding box center [53, 17] width 51 height 8
click at [46, 107] on span "Log Out" at bounding box center [80, 108] width 116 height 8
